Goal: Navigation & Orientation: Find specific page/section

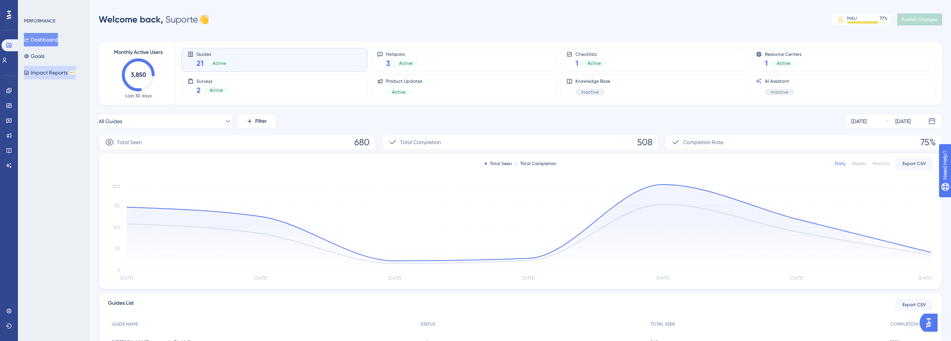
click at [50, 73] on button "Impact Reports BETA" at bounding box center [50, 72] width 52 height 13
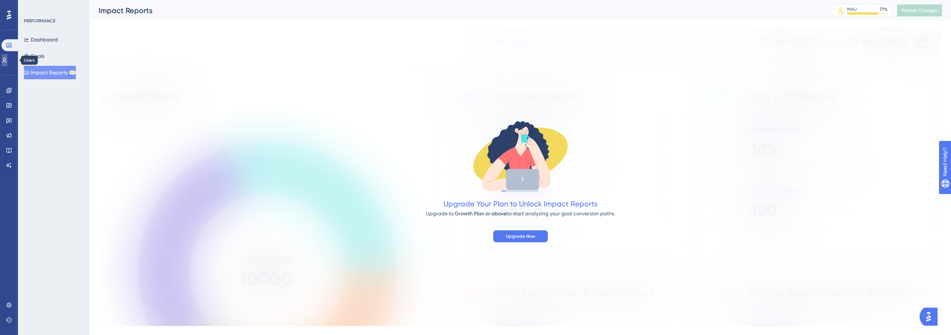
click at [7, 60] on icon at bounding box center [4, 60] width 6 height 6
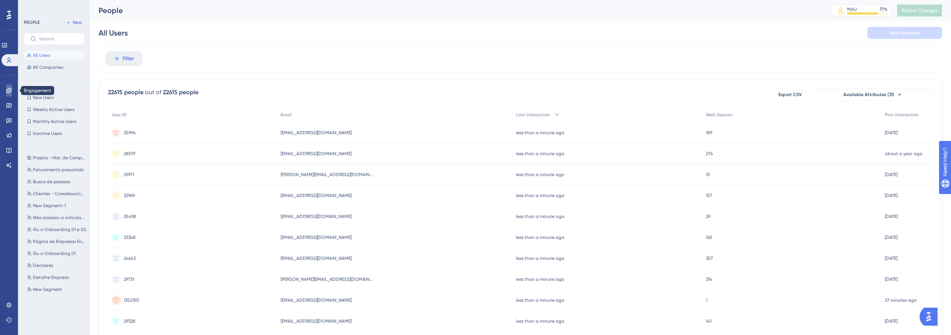
click at [10, 89] on icon at bounding box center [8, 90] width 5 height 5
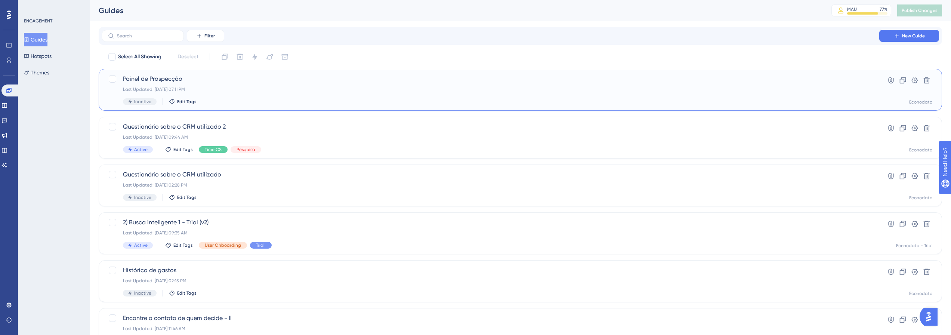
click at [301, 88] on div "Last Updated: [DATE] 07:11 PM" at bounding box center [490, 89] width 735 height 6
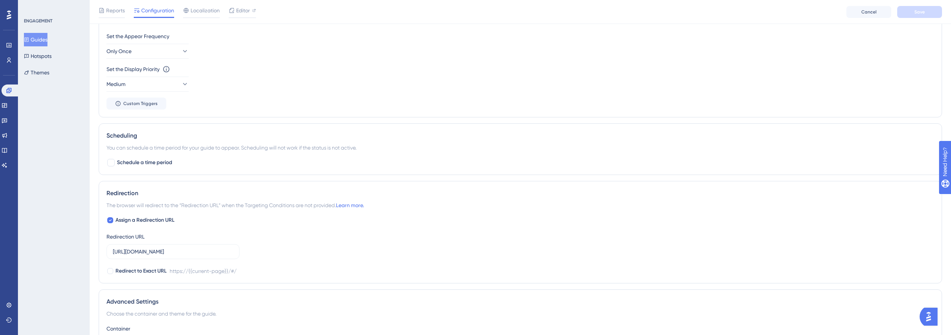
scroll to position [374, 0]
click at [51, 212] on div "ENGAGEMENT Guides Hotspots Themes" at bounding box center [54, 167] width 72 height 335
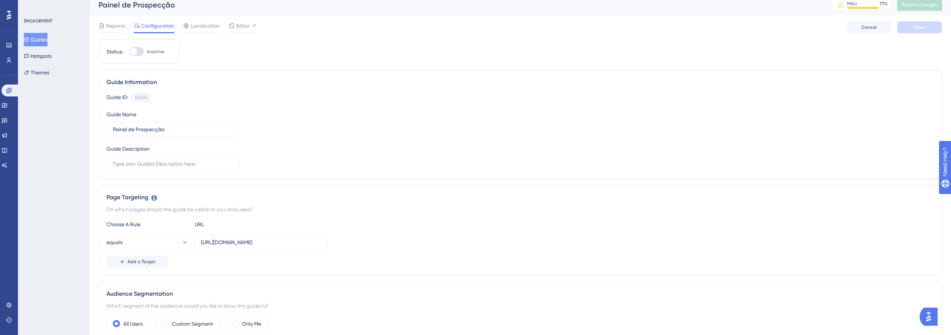
scroll to position [0, 0]
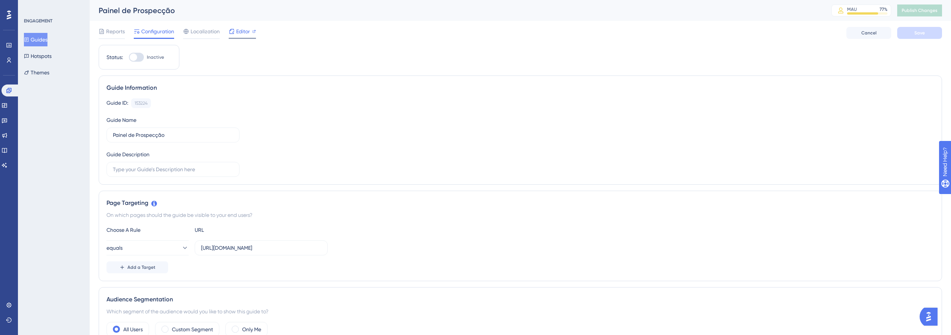
click at [237, 30] on span "Editor" at bounding box center [243, 31] width 14 height 9
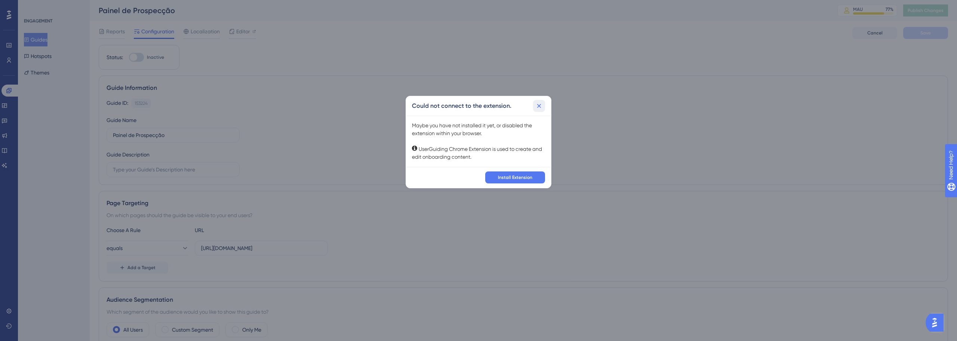
click at [544, 104] on button at bounding box center [539, 106] width 12 height 12
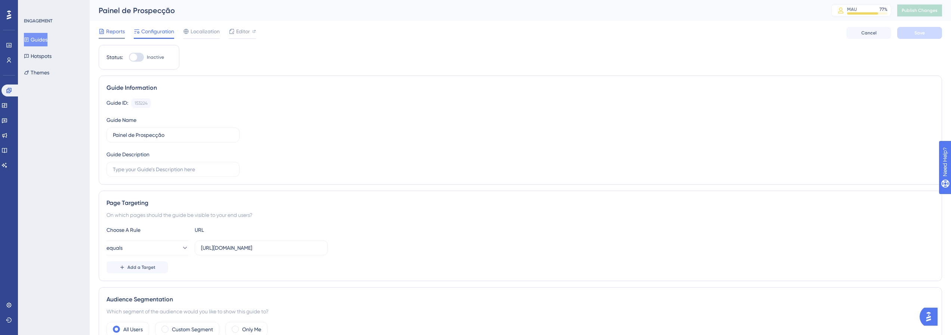
click at [111, 31] on span "Reports" at bounding box center [115, 31] width 19 height 9
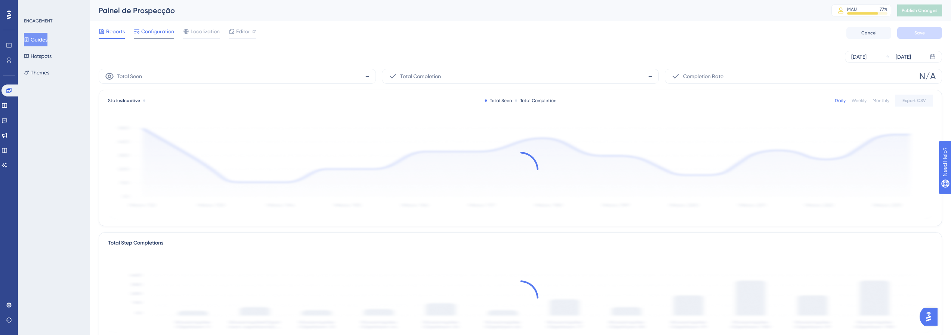
click at [165, 34] on span "Configuration" at bounding box center [157, 31] width 33 height 9
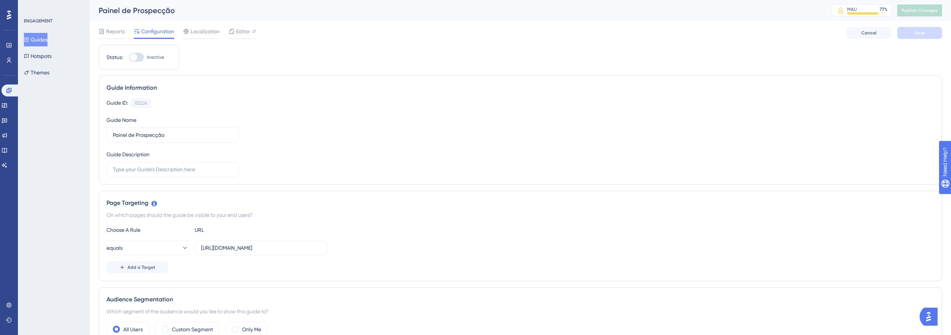
click at [46, 43] on button "Guides" at bounding box center [36, 39] width 24 height 13
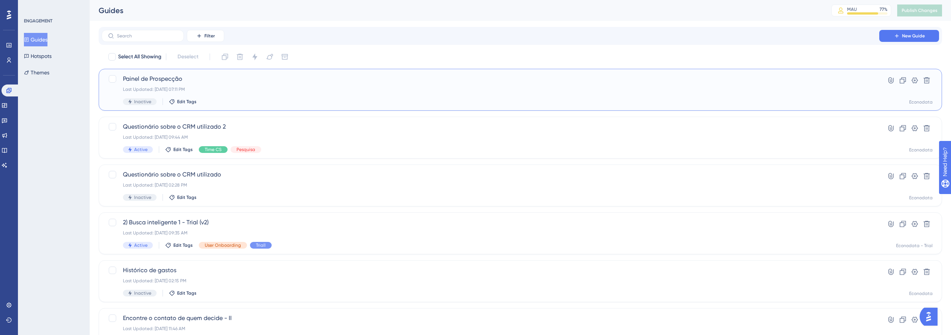
click at [258, 90] on div "Last Updated: [DATE] 07:11 PM" at bounding box center [490, 89] width 735 height 6
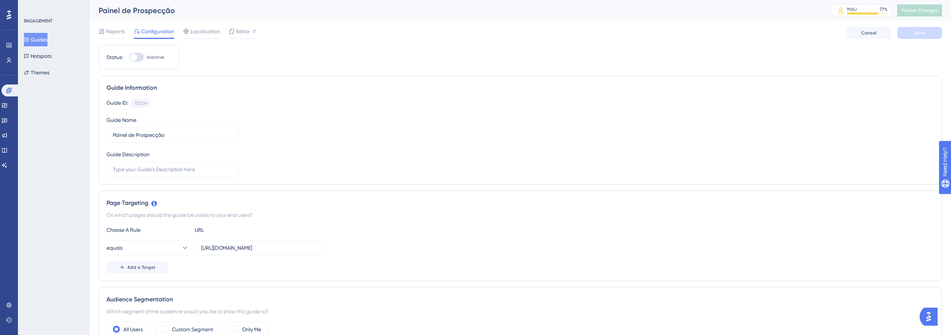
click at [56, 182] on div "ENGAGEMENT Guides Hotspots Themes" at bounding box center [54, 167] width 72 height 335
click at [47, 58] on button "Hotspots" at bounding box center [38, 55] width 28 height 13
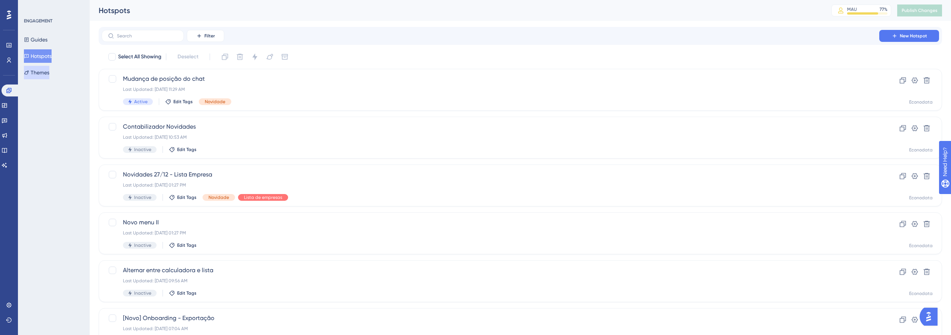
click at [48, 73] on button "Themes" at bounding box center [36, 72] width 25 height 13
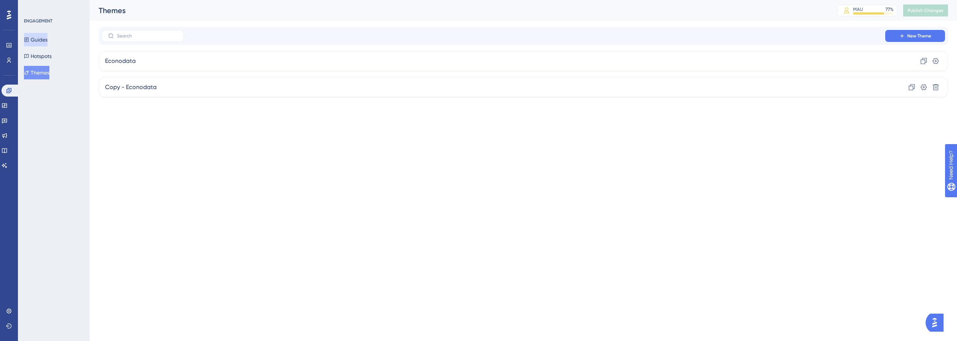
click at [47, 38] on button "Guides" at bounding box center [36, 39] width 24 height 13
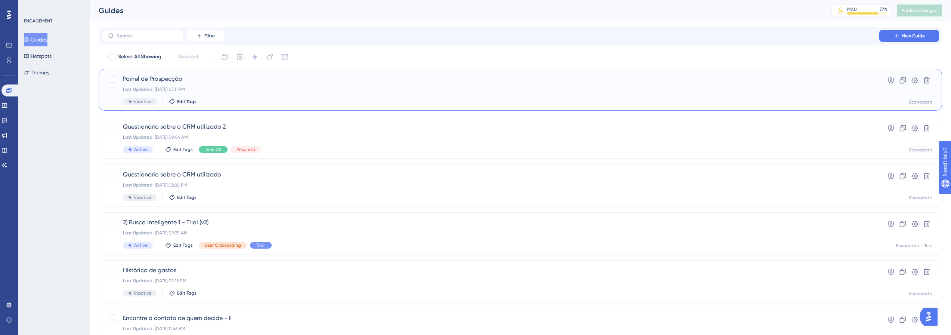
click at [168, 81] on span "Painel de Prospecção" at bounding box center [490, 78] width 735 height 9
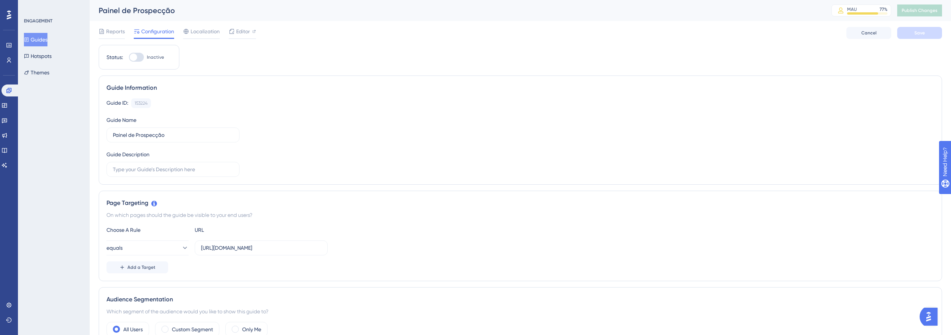
click at [65, 175] on div "ENGAGEMENT Guides Hotspots Themes" at bounding box center [54, 167] width 72 height 335
click at [52, 55] on button "Hotspots" at bounding box center [38, 55] width 28 height 13
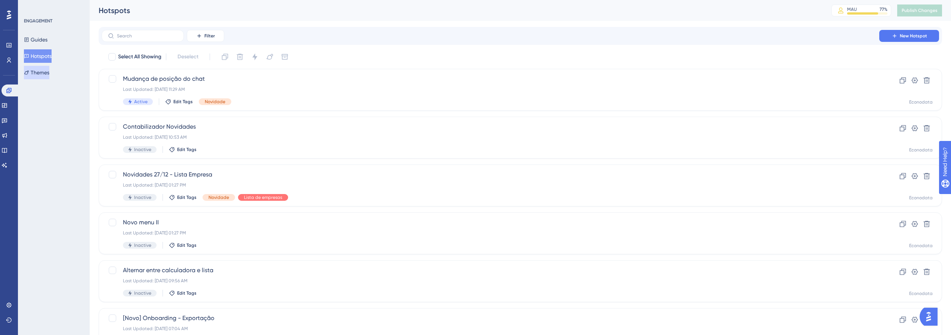
click at [45, 73] on button "Themes" at bounding box center [36, 72] width 25 height 13
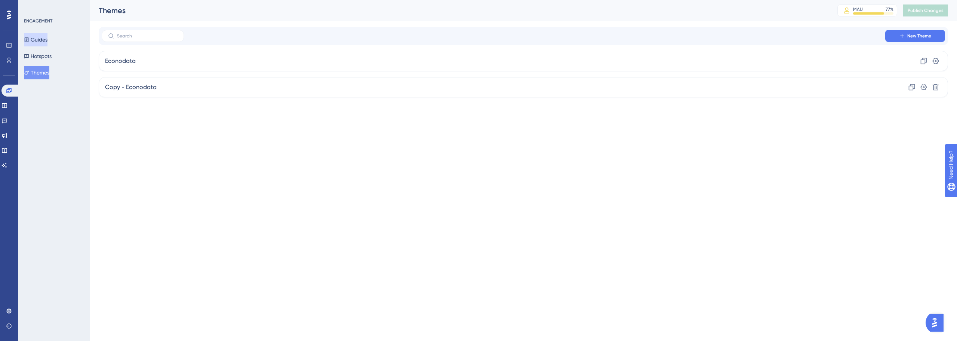
click at [47, 38] on button "Guides" at bounding box center [36, 39] width 24 height 13
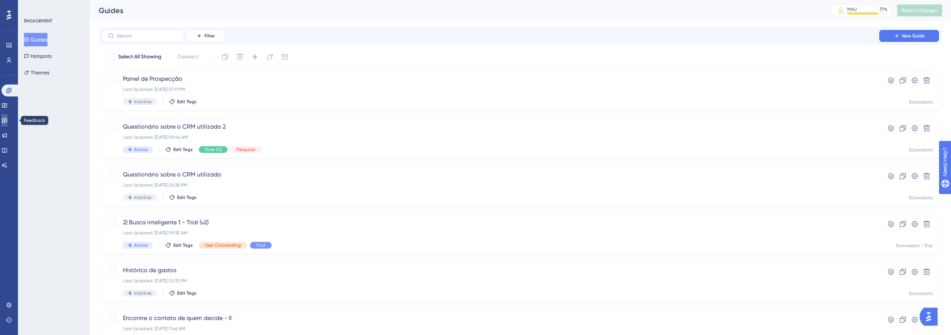
click at [7, 123] on icon at bounding box center [4, 120] width 6 height 6
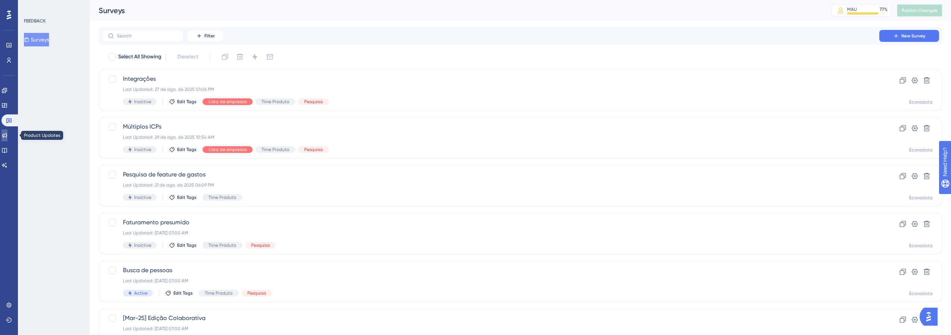
click at [7, 137] on icon at bounding box center [4, 135] width 6 height 6
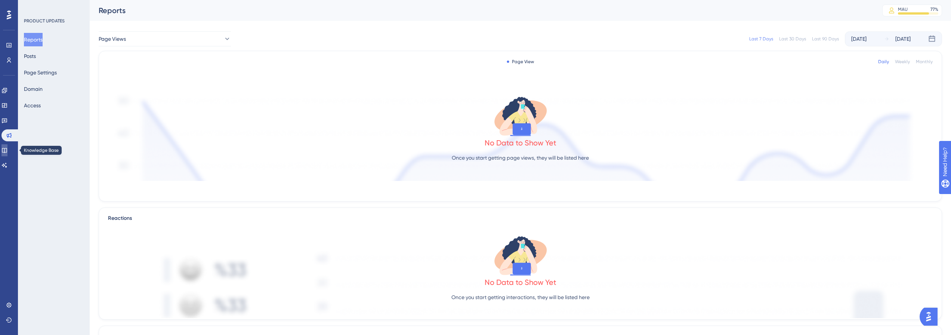
click at [7, 155] on link at bounding box center [4, 150] width 6 height 12
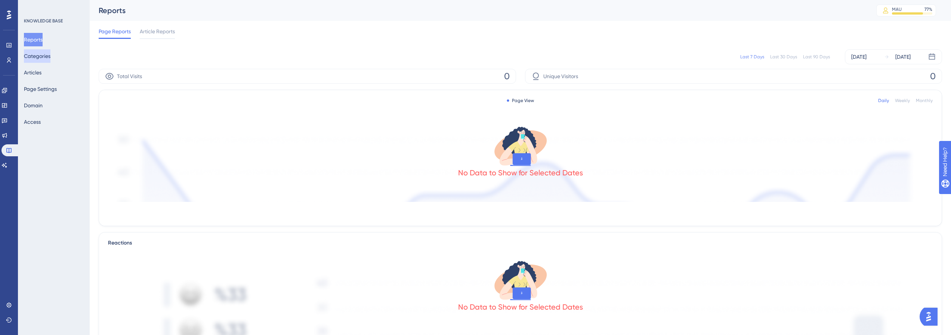
click at [50, 54] on button "Categories" at bounding box center [37, 55] width 27 height 13
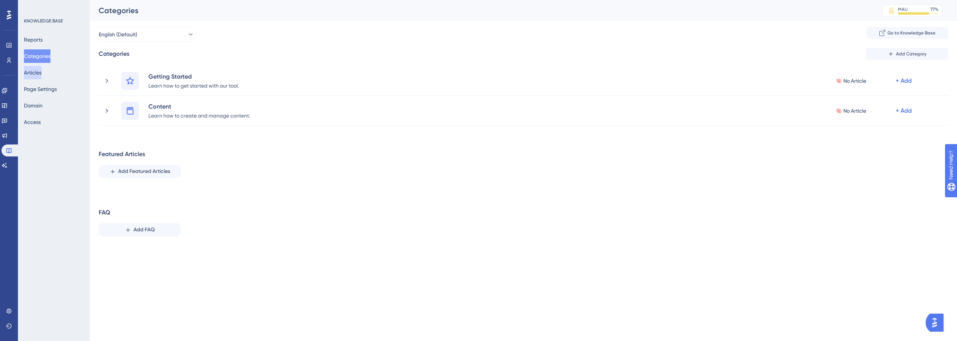
click at [41, 74] on button "Articles" at bounding box center [33, 72] width 18 height 13
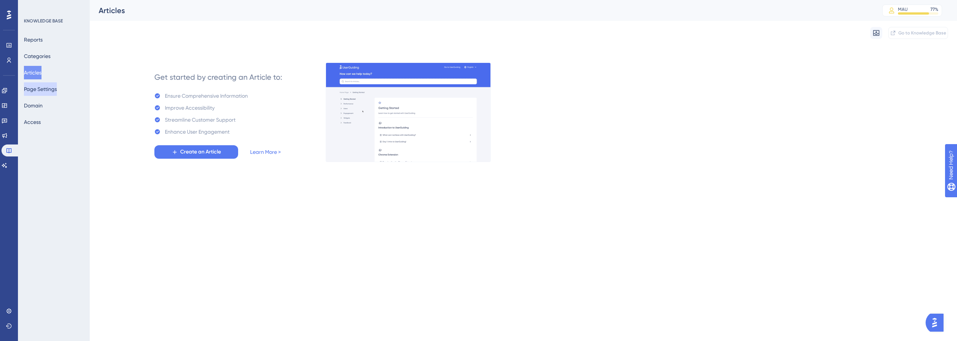
click at [46, 93] on button "Page Settings" at bounding box center [40, 88] width 33 height 13
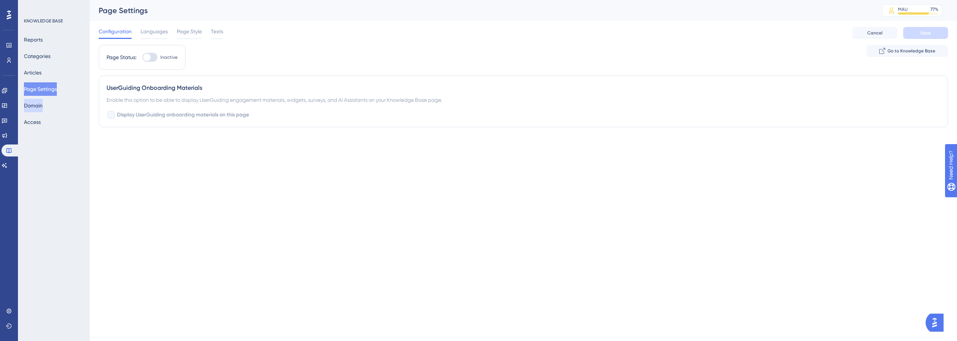
click at [43, 107] on button "Domain" at bounding box center [33, 105] width 19 height 13
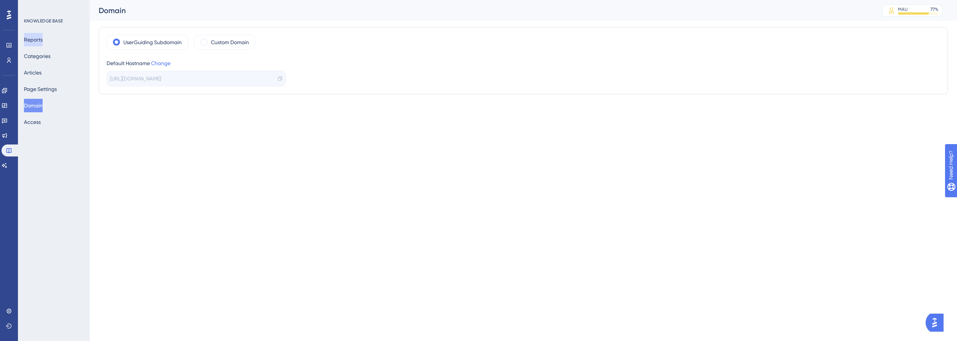
click at [43, 40] on button "Reports" at bounding box center [33, 39] width 19 height 13
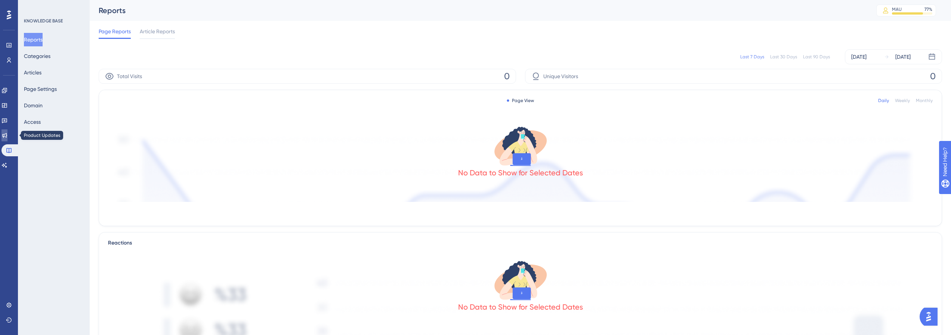
click at [7, 138] on link at bounding box center [4, 135] width 6 height 12
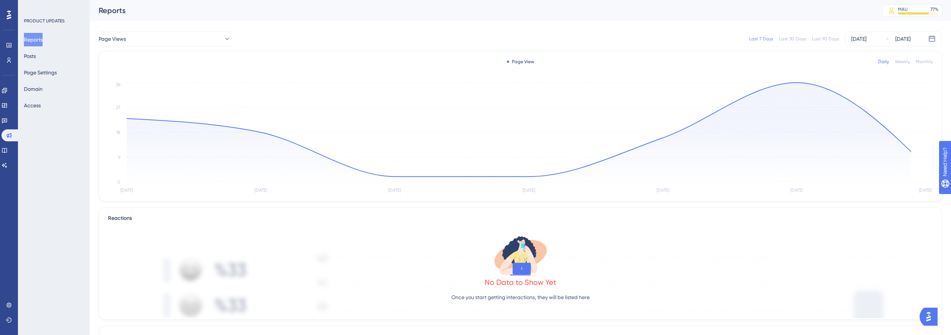
click at [47, 55] on div "Reports Posts Page Settings Domain Access" at bounding box center [54, 72] width 61 height 79
click at [33, 54] on button "Posts" at bounding box center [30, 55] width 12 height 13
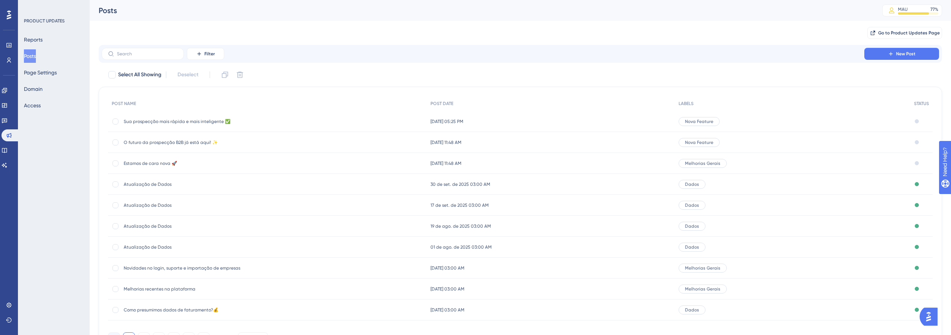
click at [62, 190] on div "PRODUCT UPDATES Reports Posts Page Settings Domain Access" at bounding box center [54, 167] width 72 height 335
click at [197, 122] on span "Sua prospecção mais rápida e mais inteligente ✅" at bounding box center [184, 122] width 120 height 6
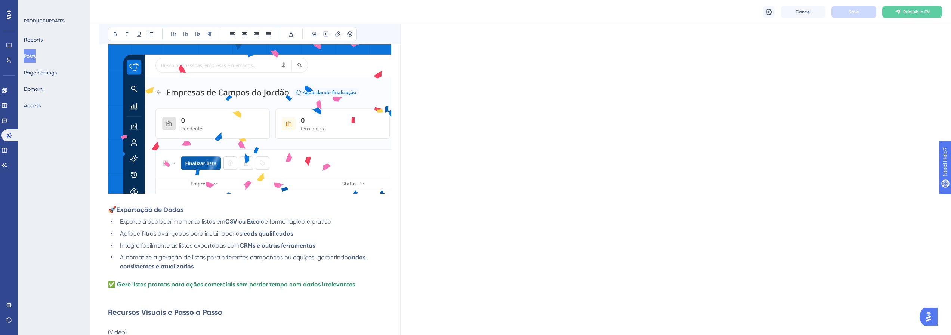
scroll to position [1308, 0]
